Goal: Navigation & Orientation: Find specific page/section

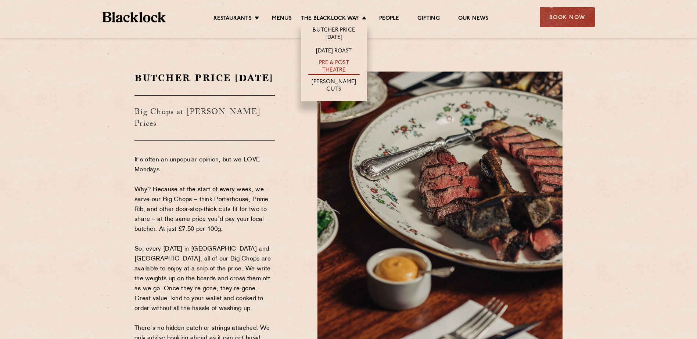
click at [338, 63] on link "Pre & Post Theatre" at bounding box center [333, 66] width 51 height 15
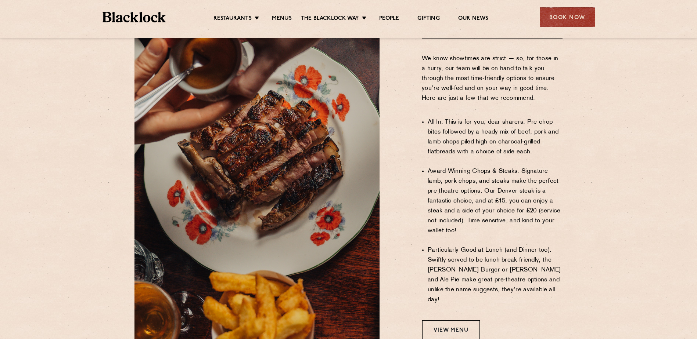
scroll to position [477, 0]
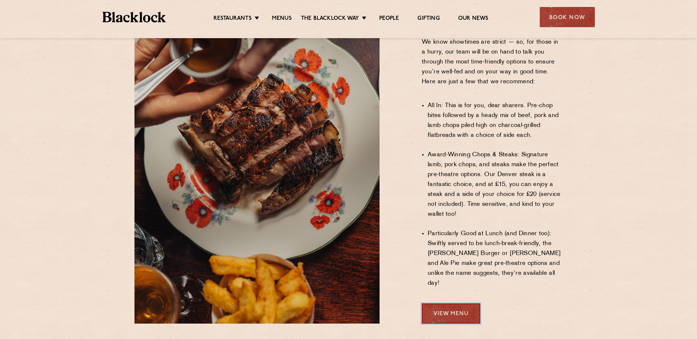
click at [451, 304] on link "View Menu" at bounding box center [451, 314] width 58 height 20
